Goal: Find contact information: Find contact information

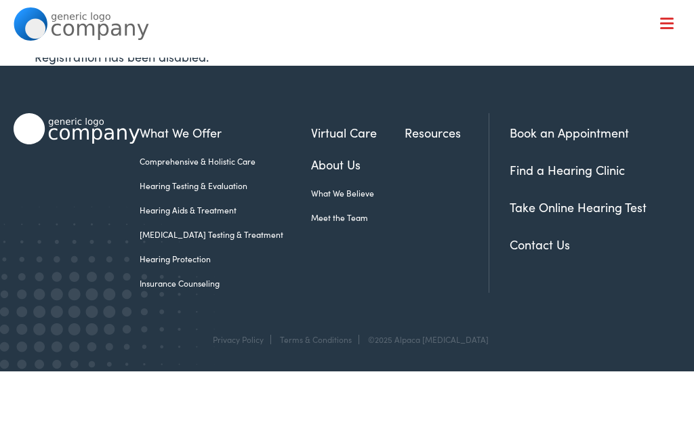
click at [543, 243] on link "Contact Us" at bounding box center [539, 244] width 60 height 17
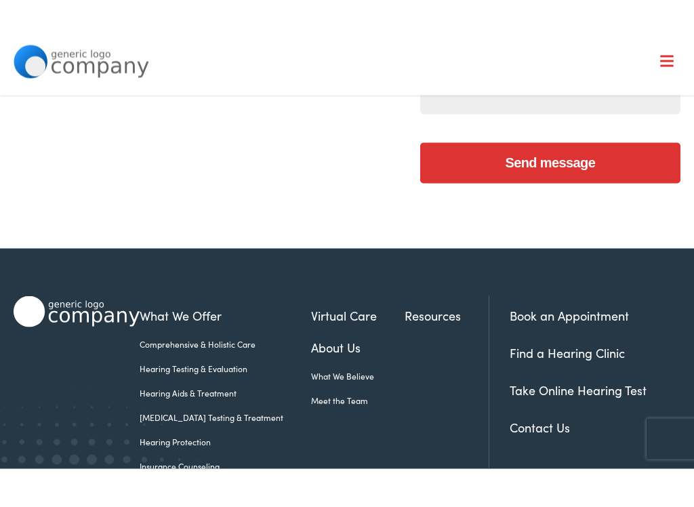
scroll to position [506, 0]
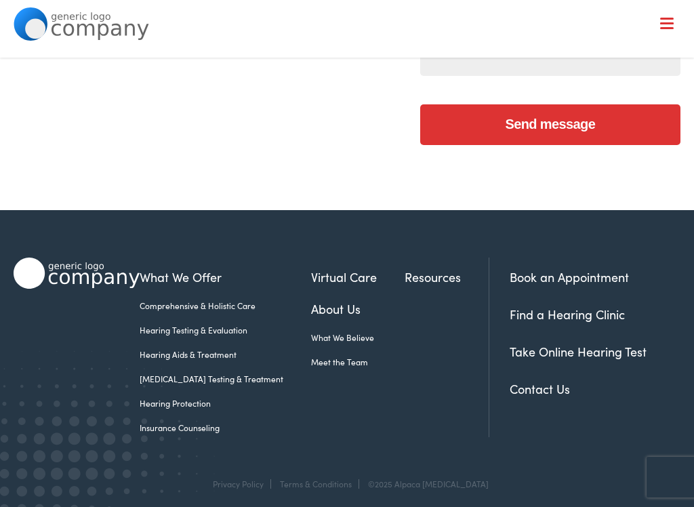
click at [536, 397] on link "Contact Us" at bounding box center [539, 388] width 60 height 17
